Goal: Information Seeking & Learning: Check status

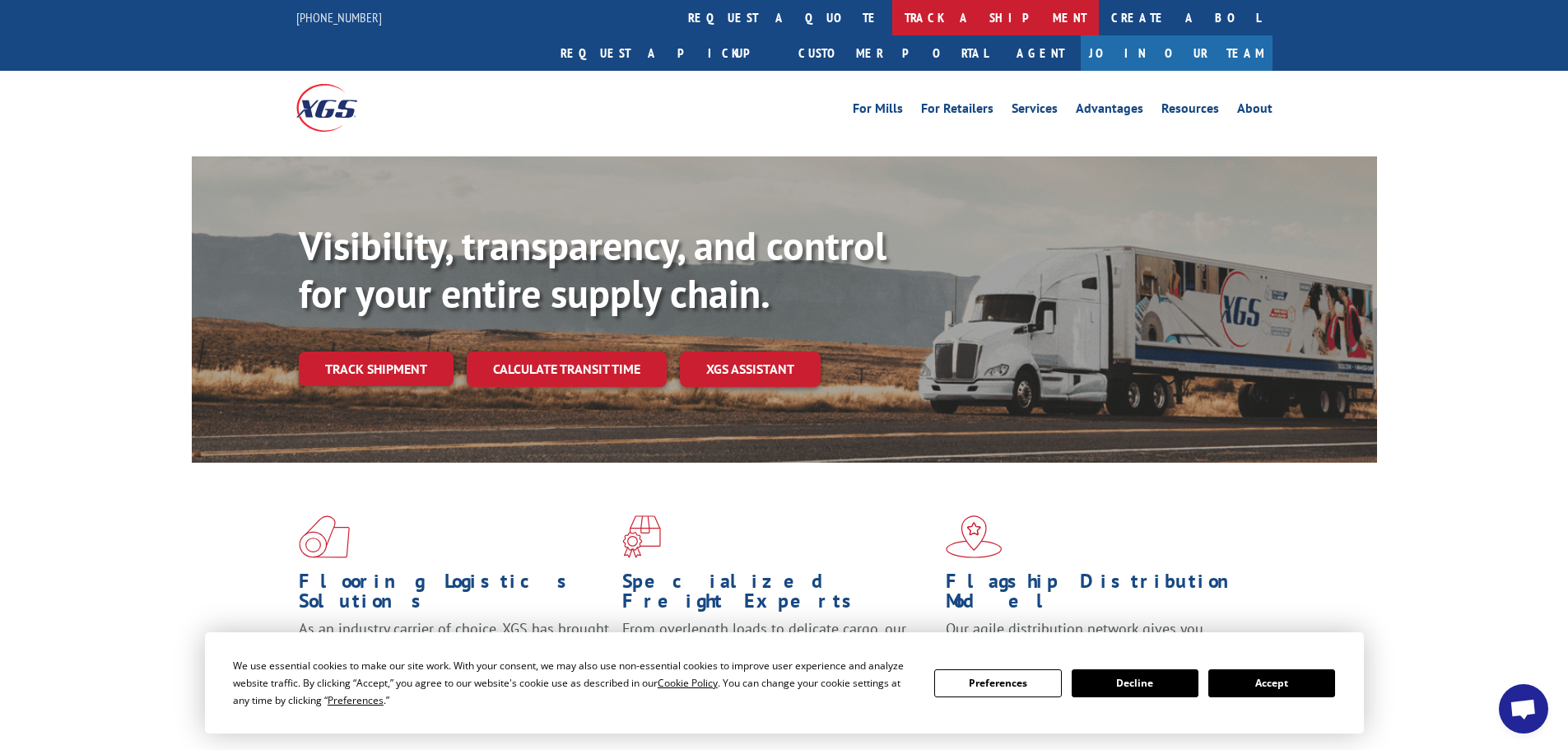
click at [893, 18] on link "track a shipment" at bounding box center [996, 17] width 206 height 35
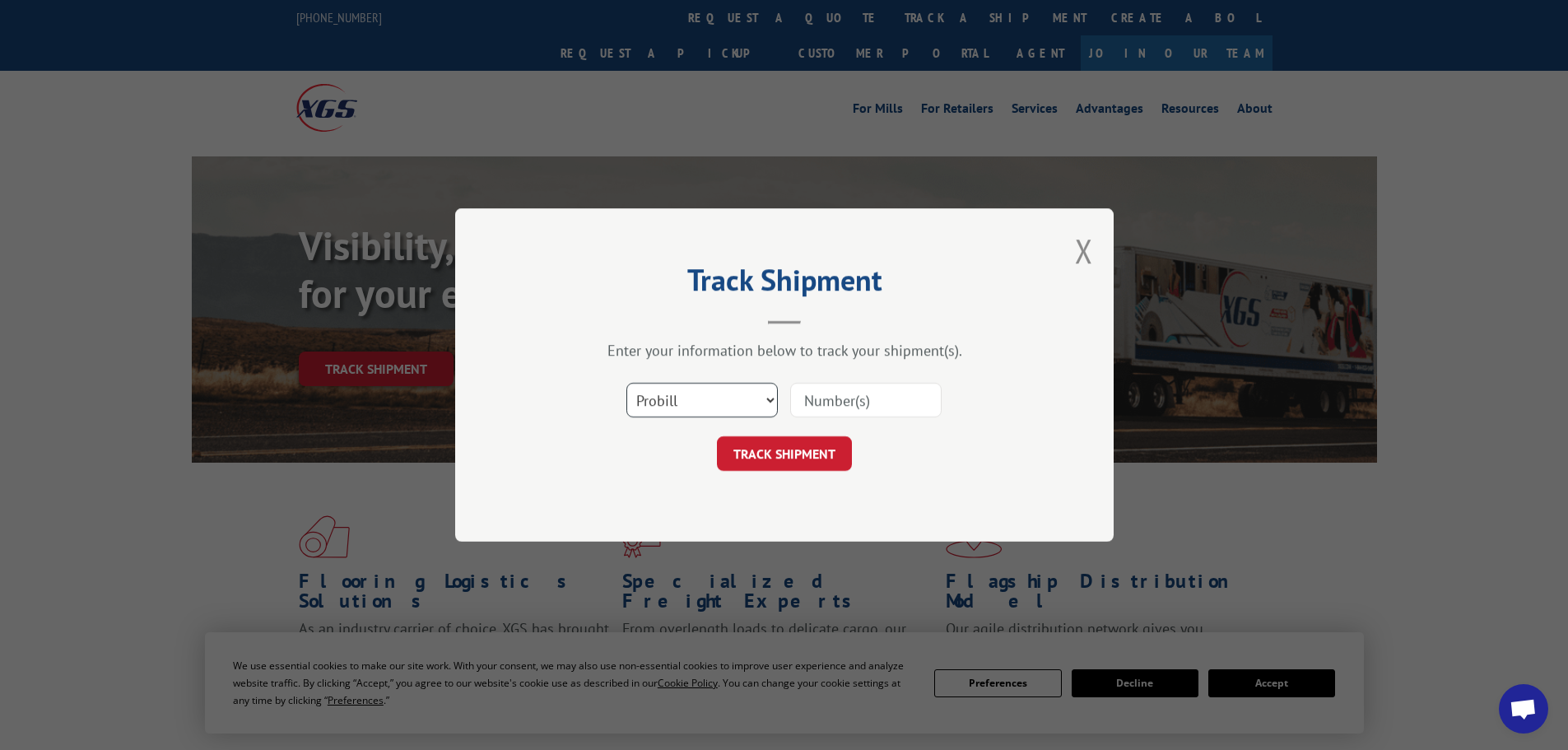
click at [765, 398] on select "Select category... Probill BOL PO" at bounding box center [702, 400] width 151 height 34
select select "bol"
click at [626, 383] on select "Select category... Probill BOL PO" at bounding box center [702, 400] width 151 height 34
click at [826, 400] on input at bounding box center [866, 400] width 151 height 34
paste input "7067547"
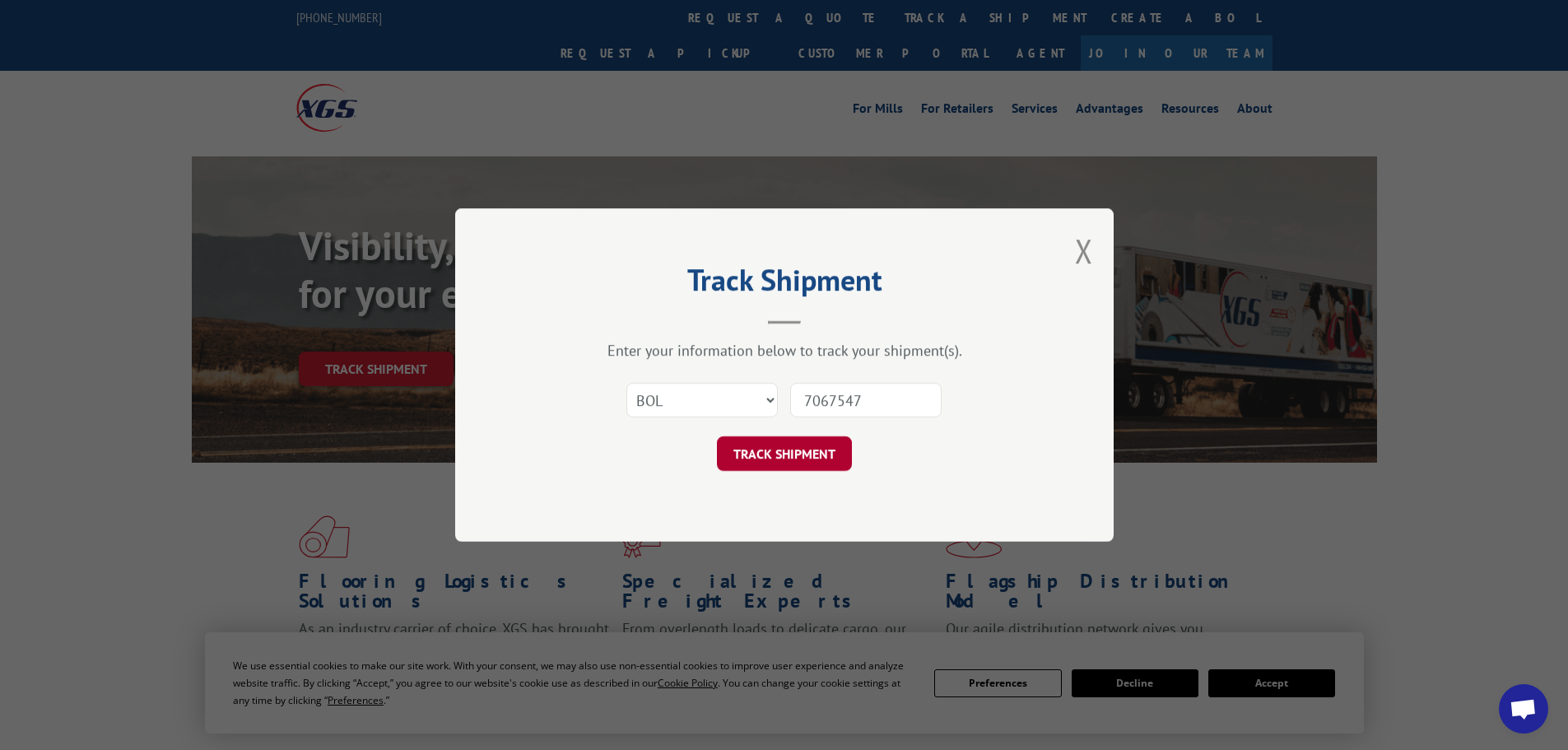
type input "7067547"
click at [778, 449] on button "TRACK SHIPMENT" at bounding box center [784, 454] width 135 height 34
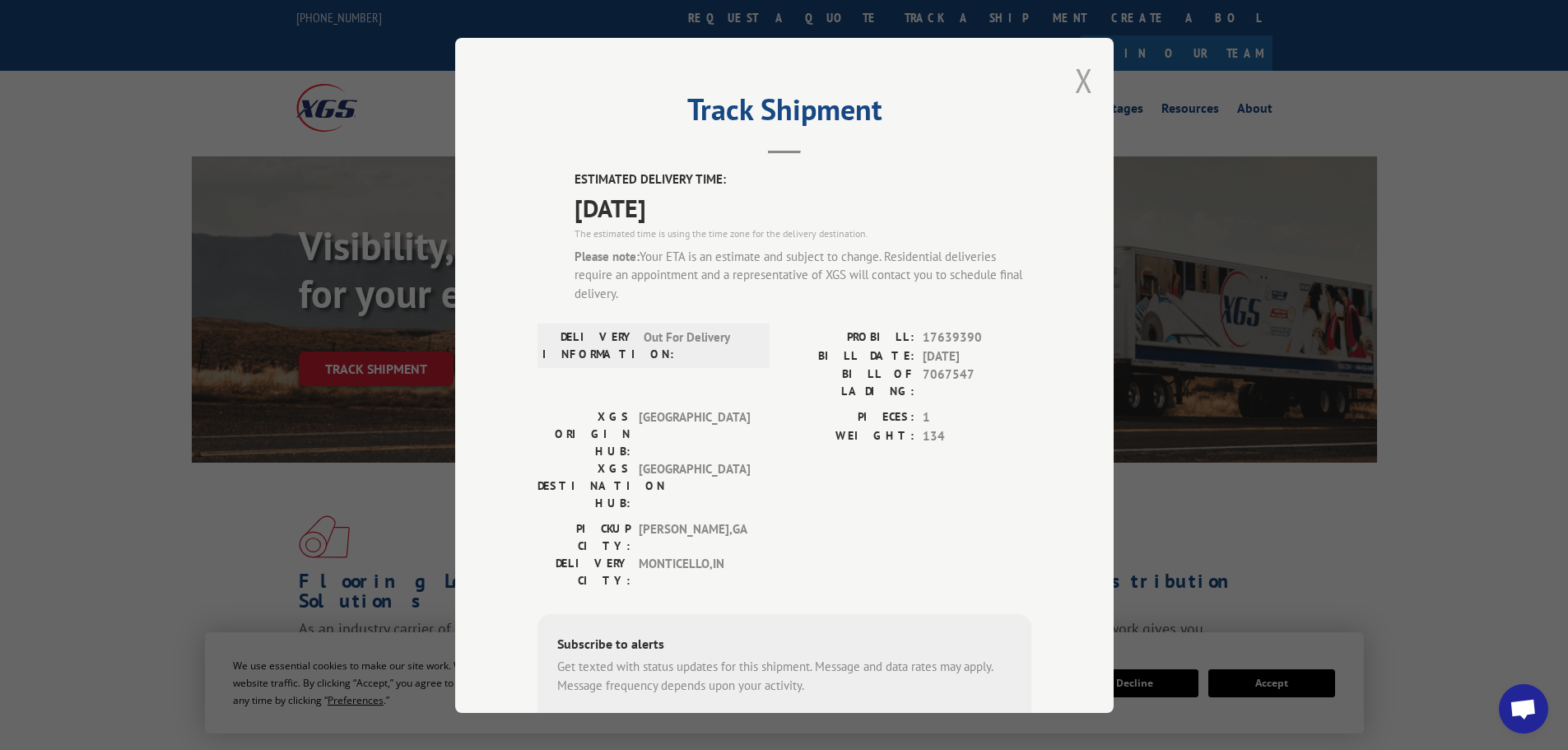
click at [1075, 81] on button "Close modal" at bounding box center [1083, 80] width 18 height 44
